Goal: Task Accomplishment & Management: Complete application form

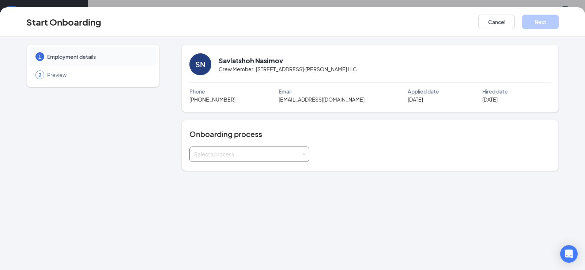
click at [293, 153] on div "Select a process" at bounding box center [247, 154] width 107 height 7
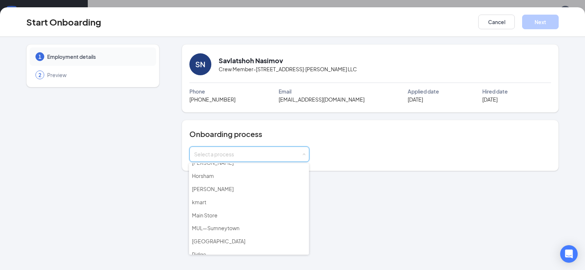
scroll to position [73, 0]
click at [217, 203] on li "kmart" at bounding box center [249, 201] width 120 height 13
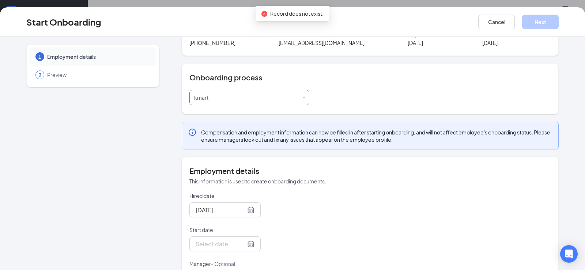
scroll to position [89, 0]
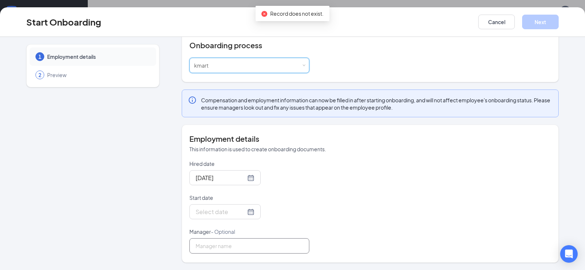
click at [237, 243] on input "Manager - Optional" at bounding box center [249, 245] width 120 height 15
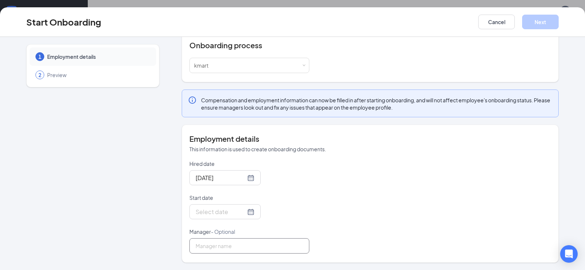
type input "DENISH"
click at [240, 212] on div at bounding box center [224, 211] width 59 height 9
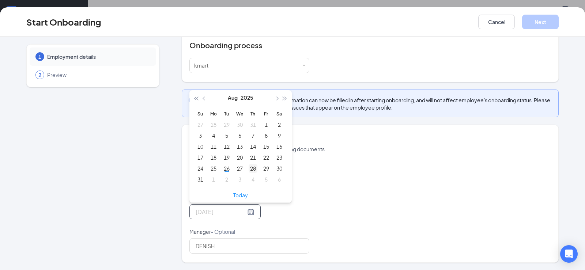
type input "Aug 28, 2025"
click at [250, 170] on div "28" at bounding box center [252, 168] width 9 height 9
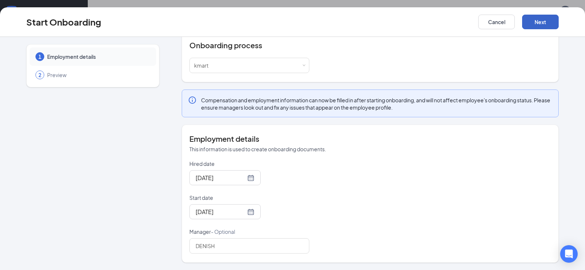
click at [543, 26] on button "Next" at bounding box center [540, 22] width 37 height 15
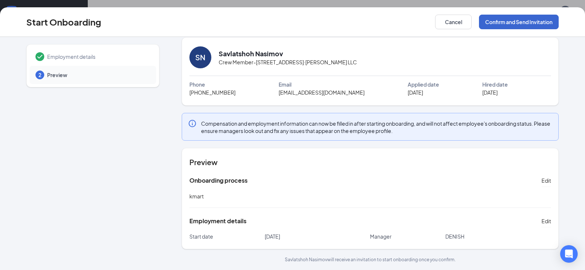
scroll to position [7, 0]
click at [494, 24] on button "Confirm and Send Invitation" at bounding box center [519, 22] width 80 height 15
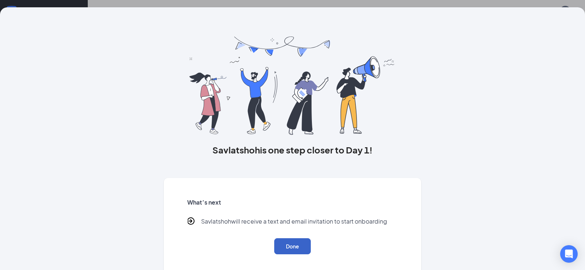
click at [298, 240] on button "Done" at bounding box center [292, 246] width 37 height 16
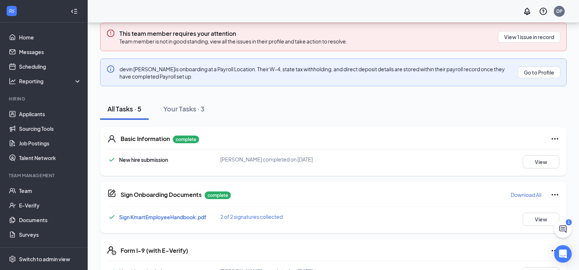
scroll to position [160, 0]
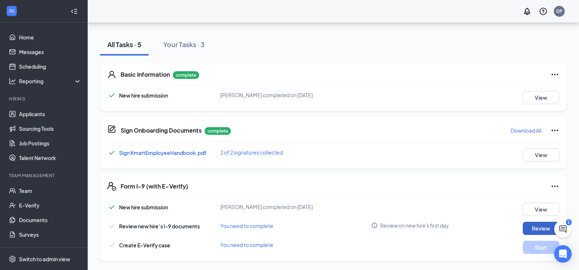
click at [546, 229] on button "Review" at bounding box center [541, 228] width 37 height 13
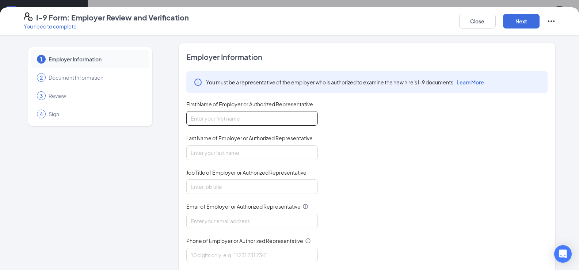
click at [247, 122] on input "First Name of Employer or Authorized Representative" at bounding box center [252, 118] width 132 height 15
type input "Denish"
click at [241, 156] on input "Last Name of Employer or Authorized Representative" at bounding box center [252, 152] width 132 height 15
type input "PAREKH"
click at [239, 188] on input "Job Title of Employer or Authorized Representative" at bounding box center [252, 186] width 132 height 15
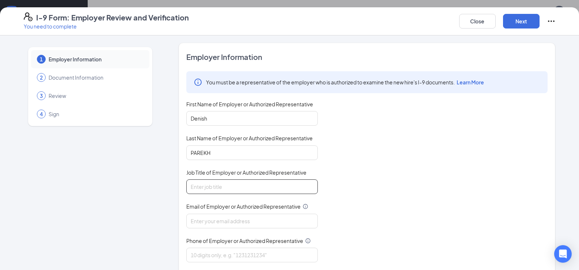
type input "MULTI UNIT LEADER"
drag, startPoint x: 226, startPoint y: 220, endPoint x: 231, endPoint y: 219, distance: 4.8
click at [226, 220] on input "Email of Employer or Authorized Representative" at bounding box center [252, 221] width 132 height 15
type input "[EMAIL_ADDRESS][DOMAIN_NAME]"
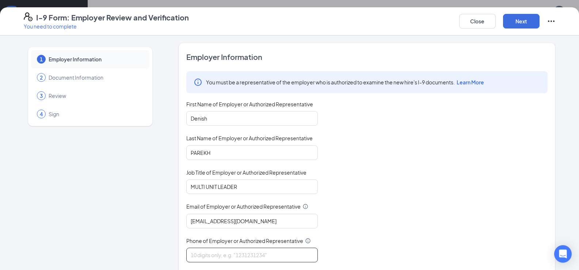
click at [235, 252] on input "Phone of Employer or Authorized Representative" at bounding box center [252, 255] width 132 height 15
type input "2673421842"
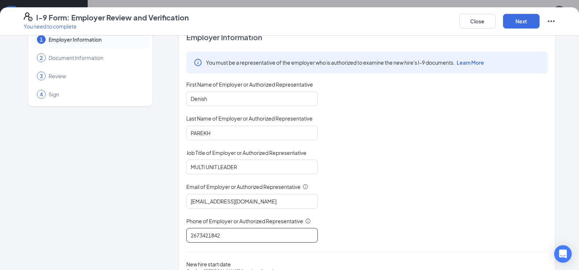
scroll to position [68, 0]
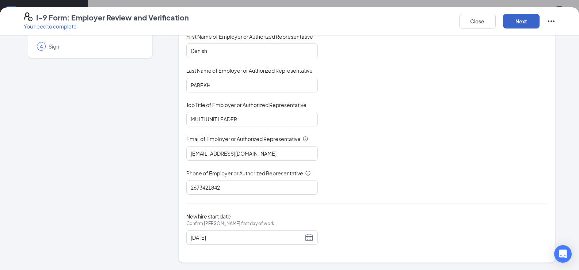
click at [529, 21] on button "Next" at bounding box center [521, 21] width 37 height 15
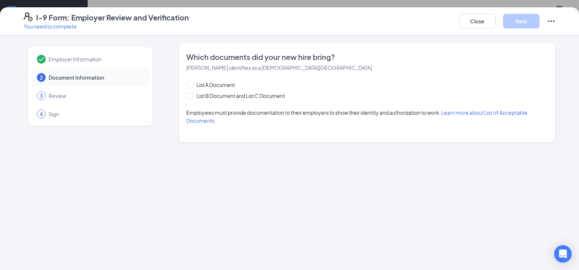
scroll to position [0, 0]
click at [192, 95] on span at bounding box center [189, 95] width 7 height 7
click at [191, 95] on input "List B Document and List C Document" at bounding box center [188, 94] width 5 height 5
radio input "true"
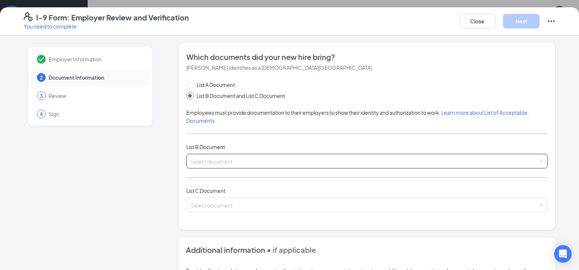
click at [249, 164] on input "search" at bounding box center [364, 159] width 347 height 11
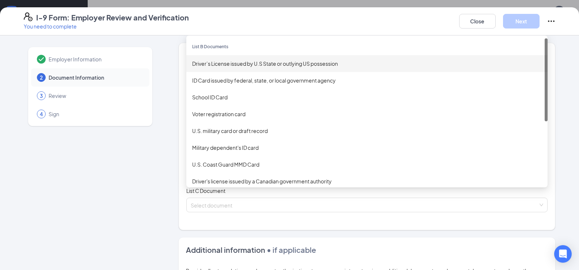
click at [229, 64] on div "Driver’s License issued by U.S State or outlying US possession" at bounding box center [367, 64] width 350 height 8
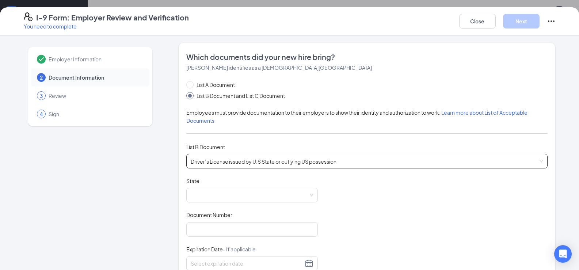
click at [232, 159] on span "Driver’s License issued by U.S State or outlying US possession" at bounding box center [367, 161] width 353 height 14
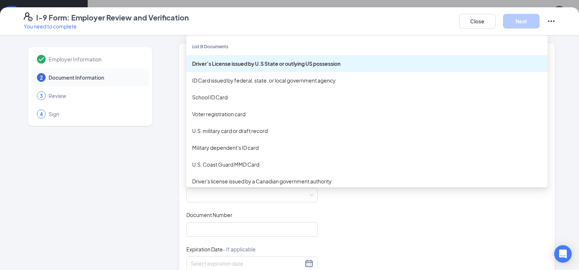
click at [226, 65] on div "Driver’s License issued by U.S State or outlying US possession" at bounding box center [367, 64] width 350 height 8
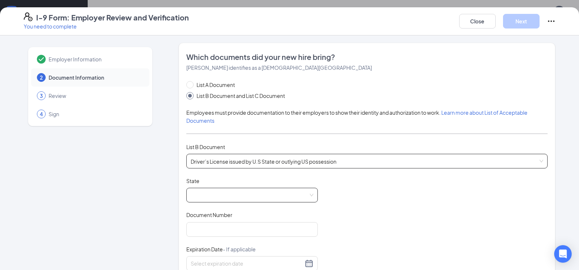
click at [240, 194] on span at bounding box center [252, 195] width 123 height 14
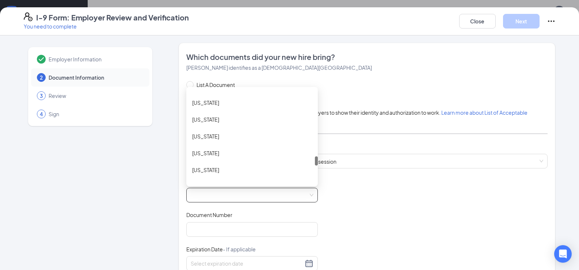
scroll to position [665, 0]
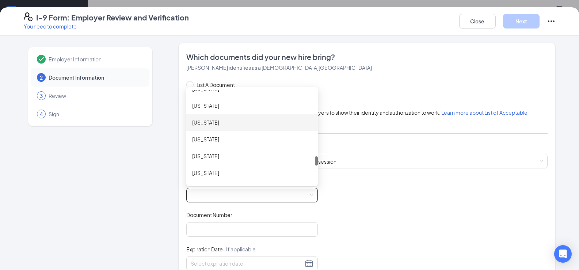
click at [221, 122] on div "[US_STATE]" at bounding box center [252, 122] width 120 height 8
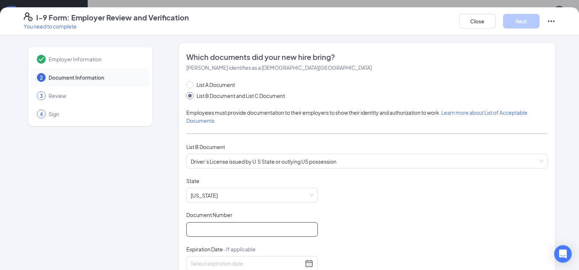
click at [236, 228] on input "Document Number" at bounding box center [252, 229] width 132 height 15
type input "34464081"
click at [366, 213] on div "Document Title Driver’s License issued by U.S State or outlying US possession S…" at bounding box center [366, 246] width 361 height 139
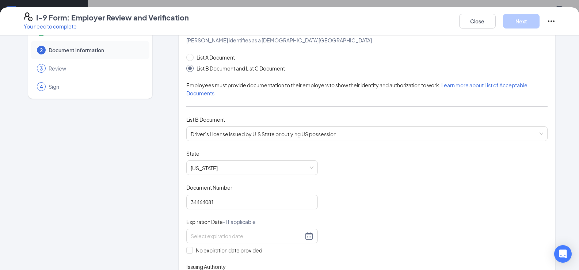
scroll to position [73, 0]
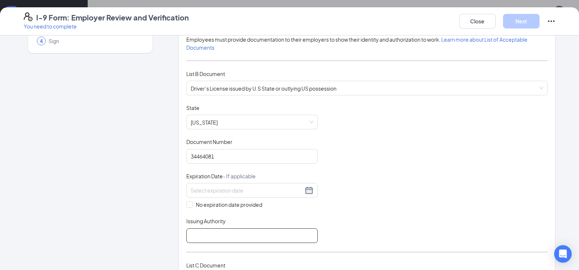
click at [227, 233] on input "Issuing Authority" at bounding box center [252, 235] width 132 height 15
type input "PA"
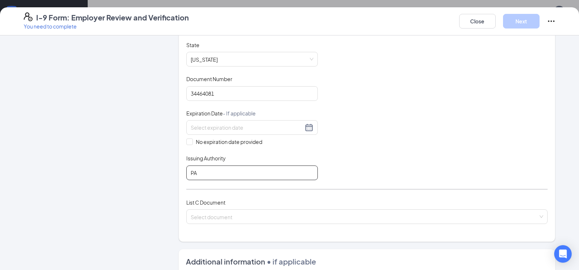
scroll to position [146, 0]
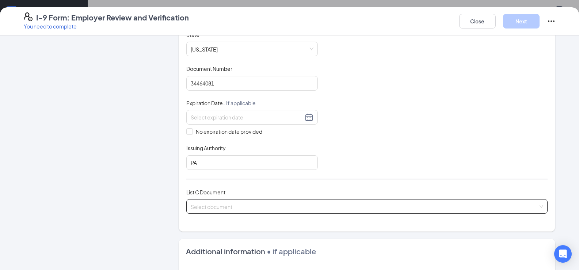
click at [236, 210] on input "search" at bounding box center [364, 204] width 347 height 11
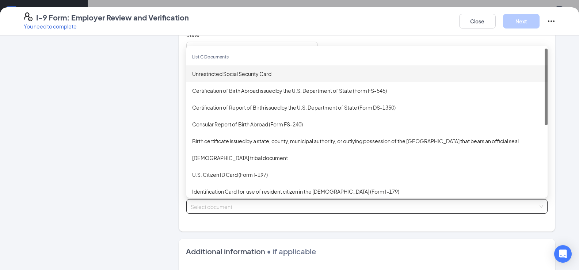
click at [228, 73] on div "Unrestricted Social Security Card" at bounding box center [367, 74] width 350 height 8
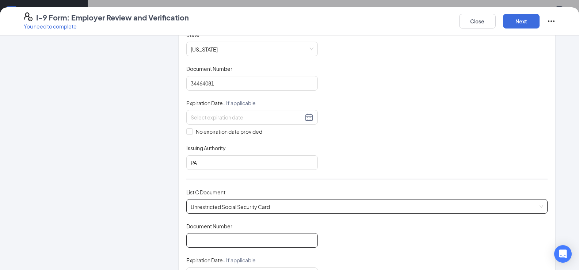
click at [262, 241] on input "Document Number" at bounding box center [252, 240] width 132 height 15
click at [358, 213] on span "Unrestricted Social Security Card" at bounding box center [367, 206] width 353 height 14
type input "160840483"
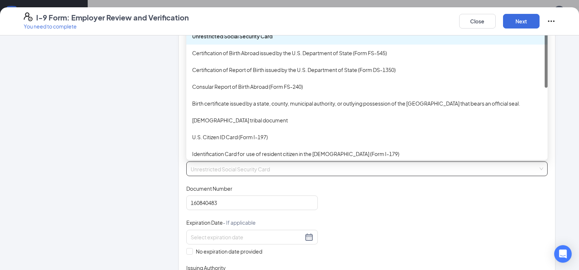
scroll to position [219, 0]
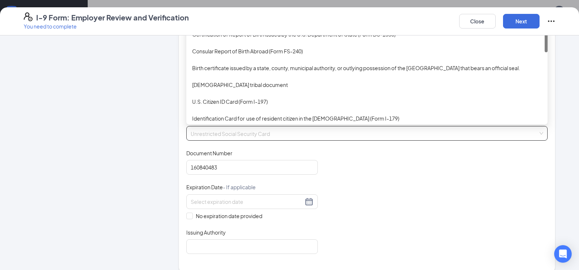
click at [376, 158] on div "Document Title Unrestricted Social Security Card Document Number 160840483 Expi…" at bounding box center [366, 201] width 361 height 104
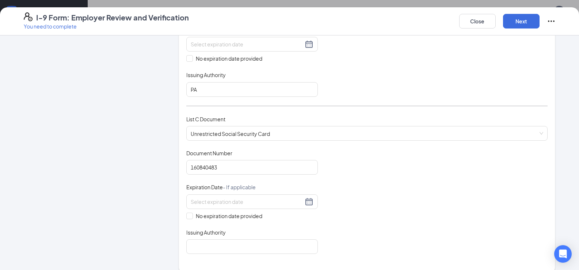
scroll to position [256, 0]
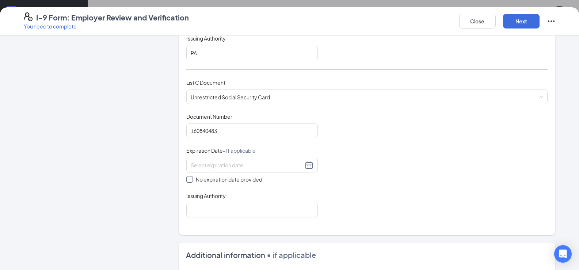
click at [189, 179] on input "No expiration date provided" at bounding box center [188, 178] width 5 height 5
checkbox input "true"
click at [224, 210] on input "Issuing Authority" at bounding box center [252, 211] width 132 height 15
type input "social security admnistration"
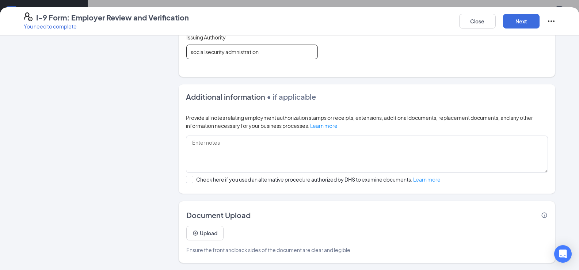
scroll to position [416, 0]
click at [196, 235] on button "Upload" at bounding box center [204, 232] width 37 height 15
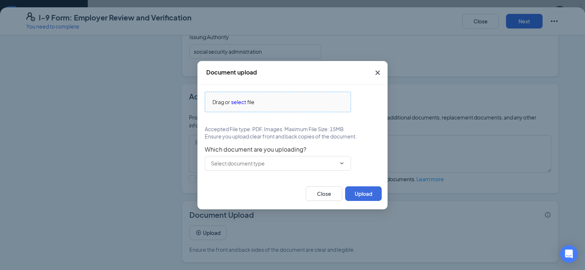
click at [240, 102] on span "select" at bounding box center [238, 102] width 15 height 8
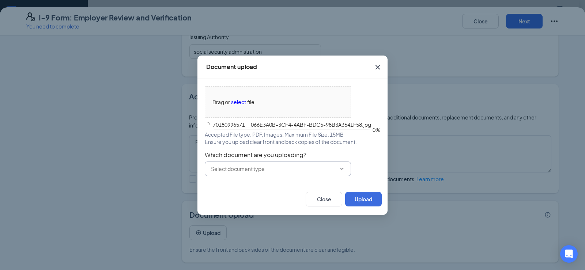
click at [279, 168] on input "text" at bounding box center [273, 169] width 125 height 8
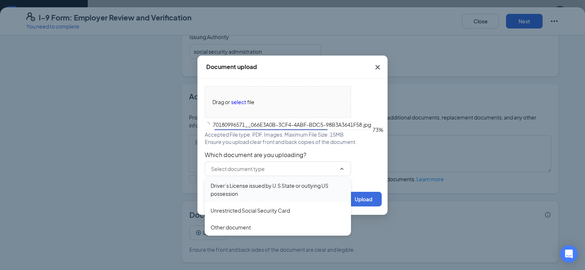
click at [267, 190] on div "Driver’s License issued by U.S State or outlying US possession" at bounding box center [277, 190] width 134 height 16
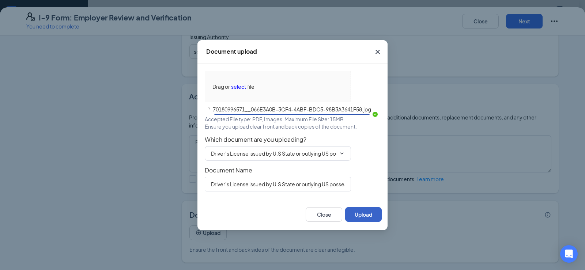
click at [370, 212] on button "Upload" at bounding box center [363, 214] width 37 height 15
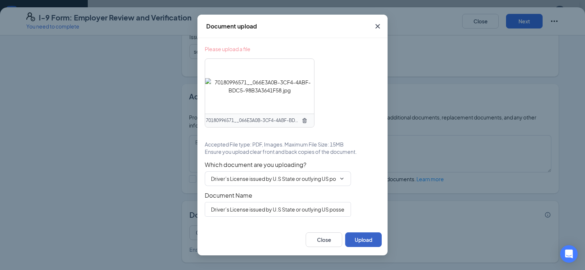
click at [361, 238] on button "Upload" at bounding box center [363, 239] width 37 height 15
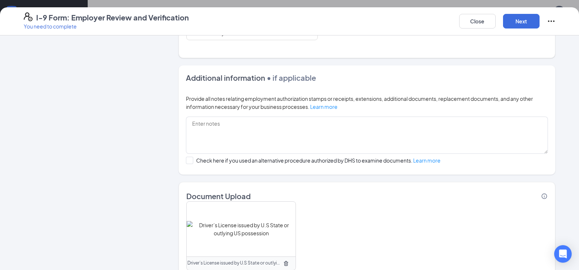
scroll to position [485, 0]
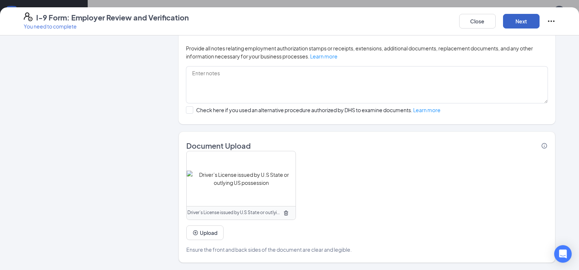
click at [528, 24] on button "Next" at bounding box center [521, 21] width 37 height 15
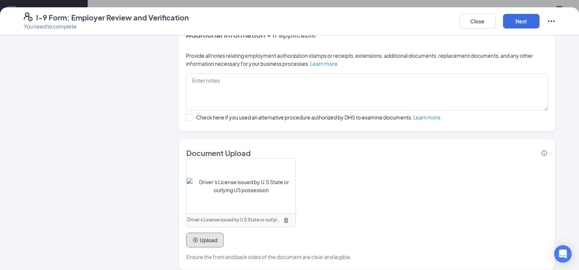
click at [198, 240] on button "Upload" at bounding box center [204, 240] width 37 height 15
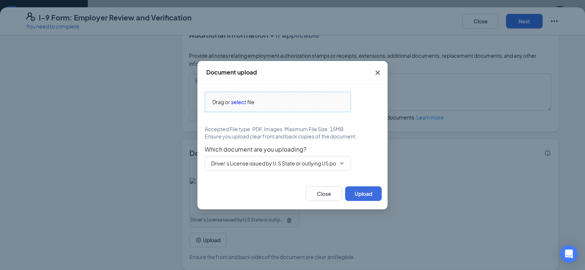
click at [243, 100] on span "select" at bounding box center [238, 102] width 15 height 8
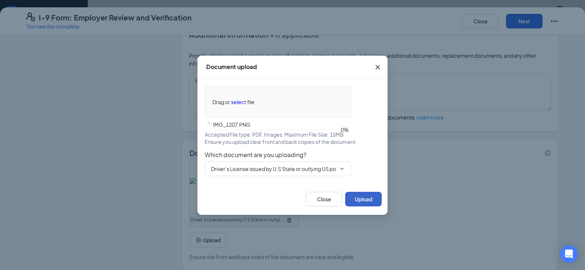
click at [360, 198] on button "Upload" at bounding box center [363, 199] width 37 height 15
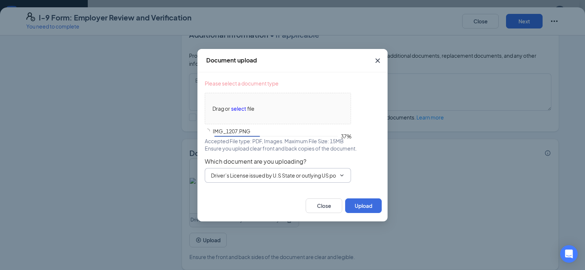
click at [325, 176] on input "Driver’s License issued by U.S State or outlying US possession" at bounding box center [273, 175] width 125 height 8
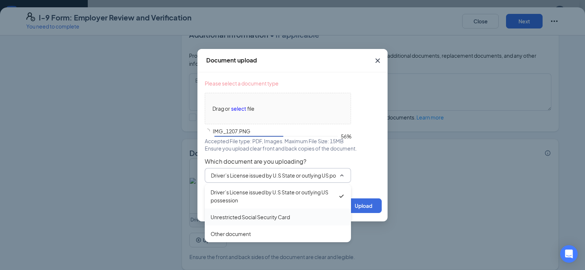
click at [234, 217] on div "Unrestricted Social Security Card" at bounding box center [249, 217] width 79 height 8
type input "Unrestricted Social Security Card"
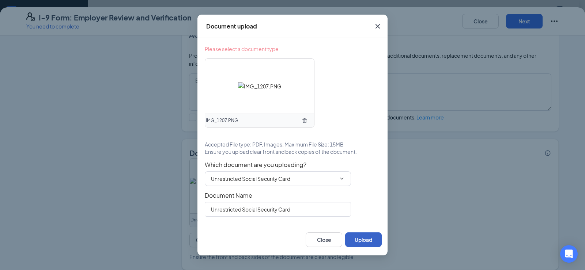
click at [367, 238] on button "Upload" at bounding box center [363, 239] width 37 height 15
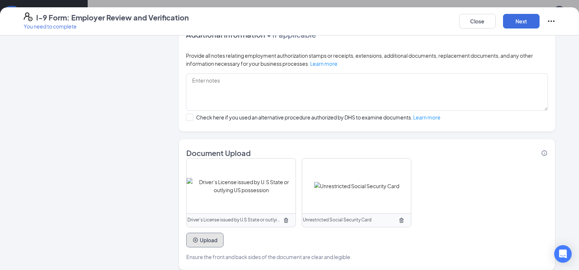
scroll to position [492, 0]
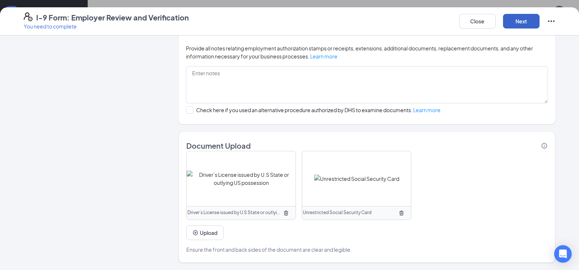
click at [527, 22] on button "Next" at bounding box center [521, 21] width 37 height 15
click at [517, 19] on button "Next" at bounding box center [521, 21] width 37 height 15
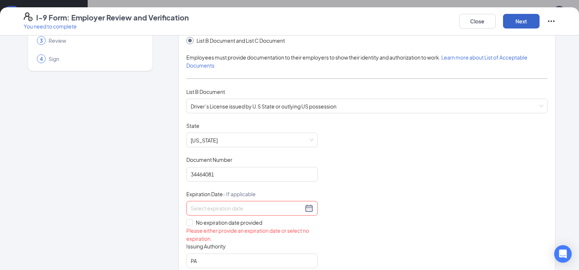
scroll to position [54, 0]
click at [309, 211] on div at bounding box center [252, 209] width 123 height 9
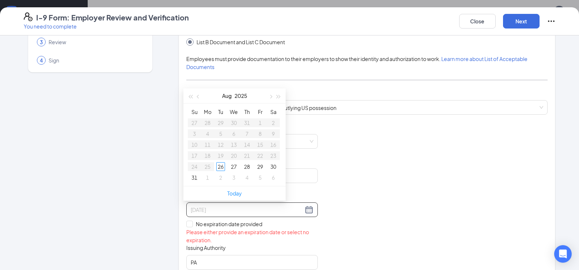
type input "[DATE]"
click at [241, 97] on button "2025" at bounding box center [241, 95] width 13 height 15
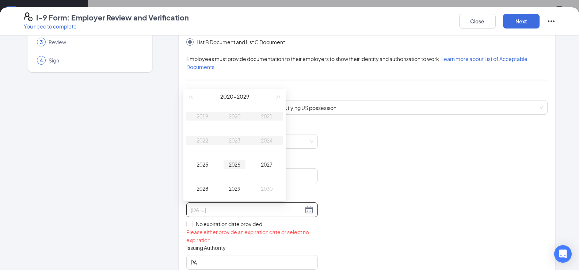
click at [238, 167] on div "2026" at bounding box center [235, 164] width 22 height 9
type input "[DATE]"
click at [200, 97] on span "button" at bounding box center [199, 97] width 4 height 4
type input "[DATE]"
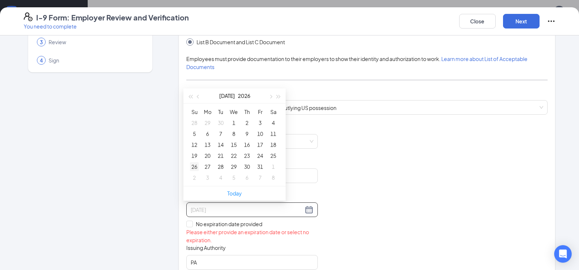
click at [194, 167] on div "26" at bounding box center [194, 166] width 9 height 9
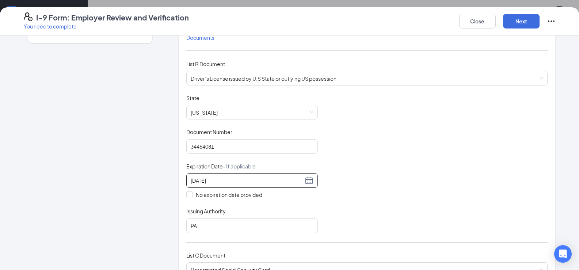
scroll to position [200, 0]
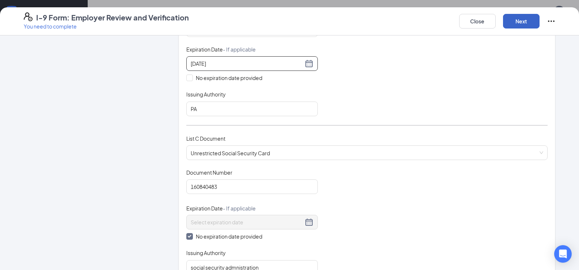
click at [524, 19] on button "Next" at bounding box center [521, 21] width 37 height 15
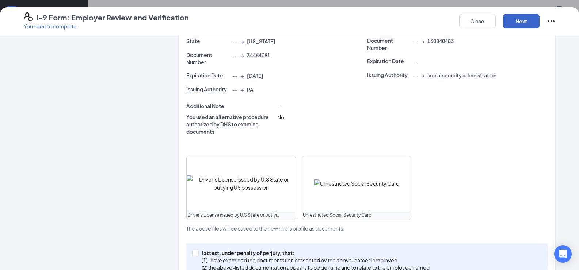
click at [525, 18] on button "Next" at bounding box center [521, 21] width 37 height 15
click at [193, 251] on input "I attest, under penalty of [PERSON_NAME], that: (1) I have examined the documen…" at bounding box center [194, 252] width 5 height 5
checkbox input "true"
click at [525, 20] on button "Next" at bounding box center [521, 21] width 37 height 15
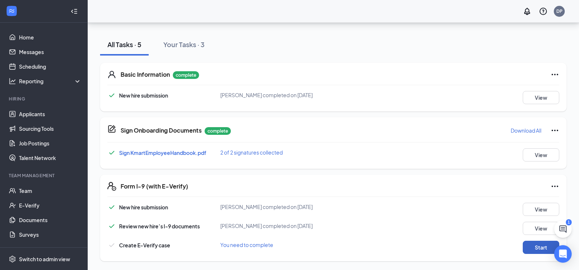
click at [531, 248] on button "Start" at bounding box center [541, 247] width 37 height 13
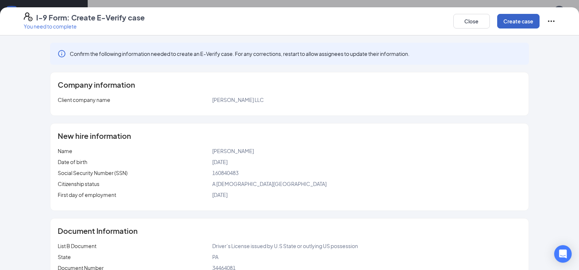
click at [536, 24] on button "Create case" at bounding box center [518, 21] width 42 height 15
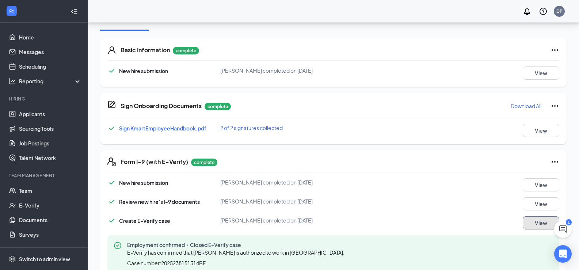
scroll to position [203, 0]
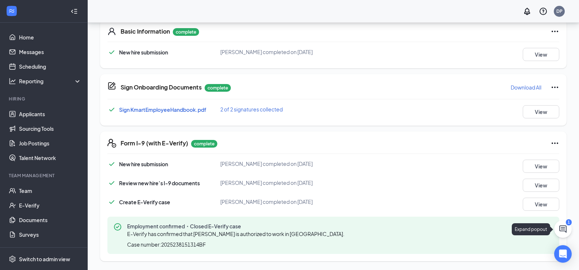
click at [561, 226] on icon "ChatActive" at bounding box center [562, 228] width 7 height 7
click at [457, 261] on div "Chat 1" at bounding box center [477, 261] width 112 height 12
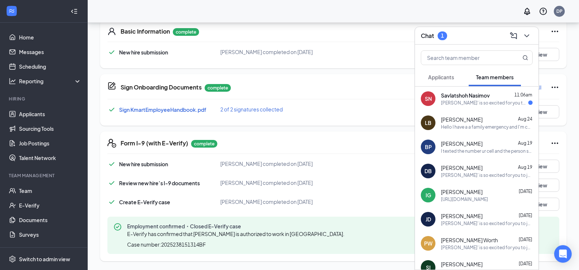
click at [470, 100] on div "[PERSON_NAME]' is so excited for you to join our team! Do you know anyone else …" at bounding box center [484, 103] width 87 height 6
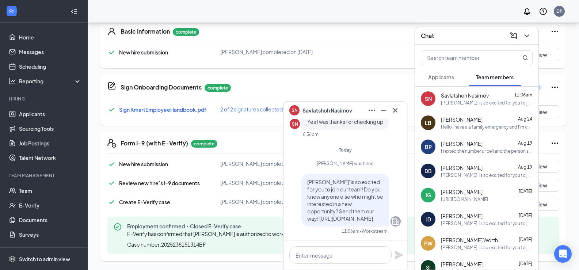
click at [403, 110] on div "SN Savlatshoh Nasimov" at bounding box center [345, 111] width 123 height 18
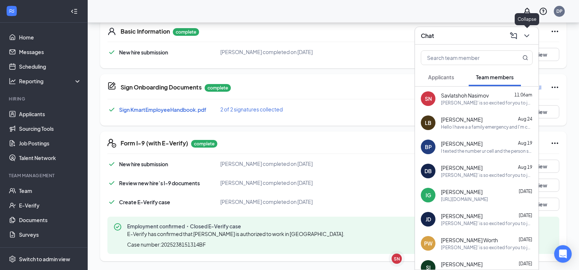
click at [528, 37] on icon "ChevronDown" at bounding box center [526, 35] width 9 height 9
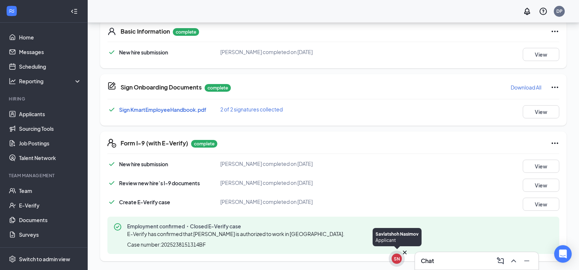
click at [396, 263] on div "SN" at bounding box center [397, 259] width 10 height 10
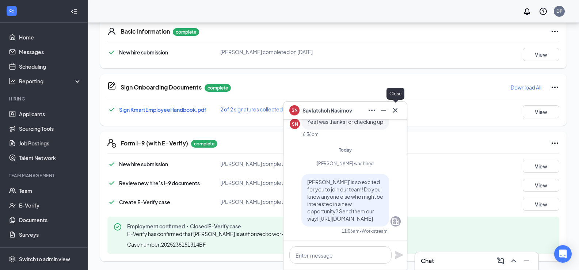
click at [396, 112] on icon "Cross" at bounding box center [395, 110] width 9 height 9
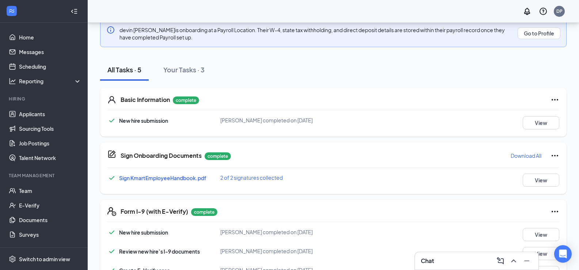
scroll to position [21, 0]
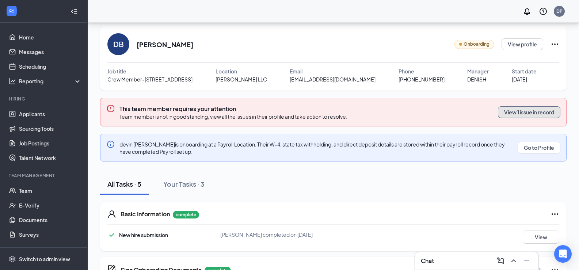
click at [521, 114] on button "View 1 issue in record" at bounding box center [529, 112] width 62 height 12
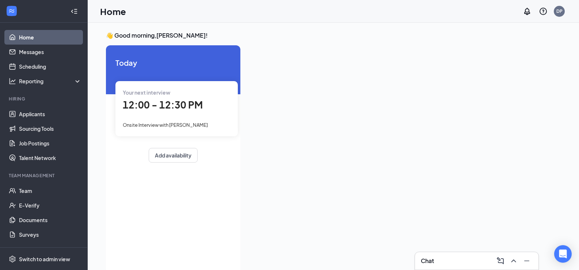
click at [471, 256] on div "Chat" at bounding box center [477, 261] width 112 height 12
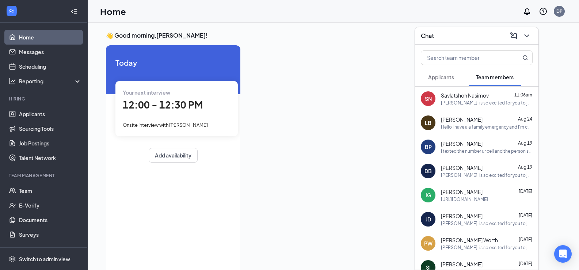
click at [454, 80] on span "Applicants" at bounding box center [441, 77] width 26 height 7
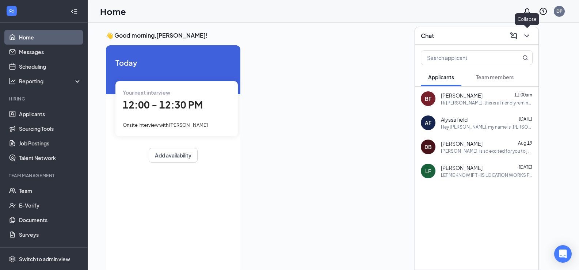
click at [525, 34] on icon "ChevronDown" at bounding box center [526, 35] width 9 height 9
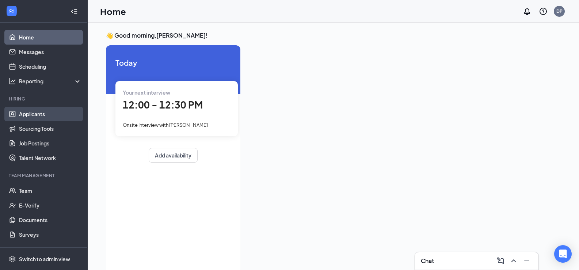
click at [39, 115] on link "Applicants" at bounding box center [50, 114] width 62 height 15
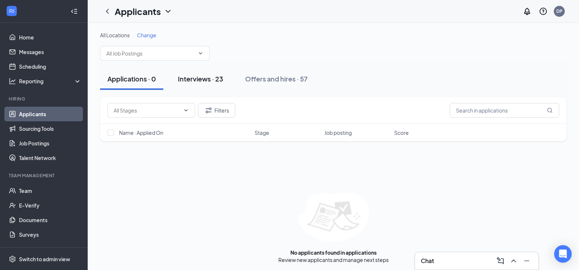
click at [207, 82] on div "Interviews · 23" at bounding box center [200, 78] width 45 height 9
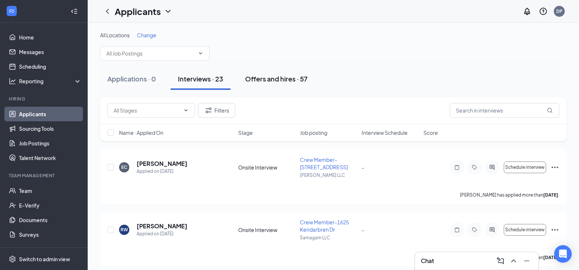
click at [268, 77] on div "Offers and hires · 57" at bounding box center [276, 78] width 62 height 9
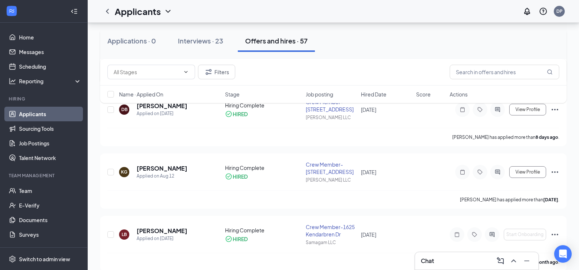
scroll to position [256, 0]
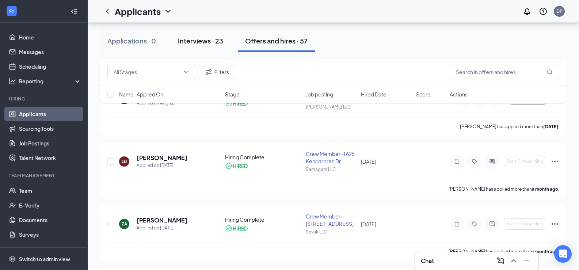
click at [201, 47] on button "Interviews · 23" at bounding box center [201, 41] width 60 height 22
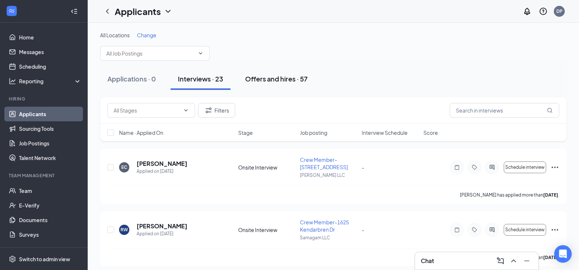
click at [282, 80] on div "Offers and hires · 57" at bounding box center [276, 78] width 62 height 9
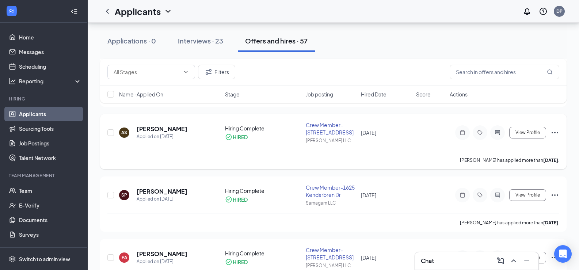
scroll to position [797, 0]
